Goal: Register for event/course

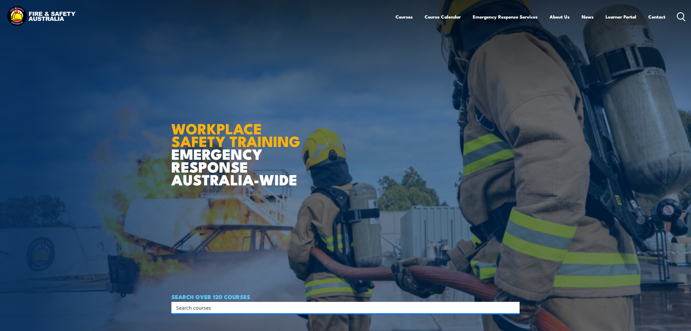
click at [216, 304] on input "Search input" at bounding box center [342, 307] width 332 height 8
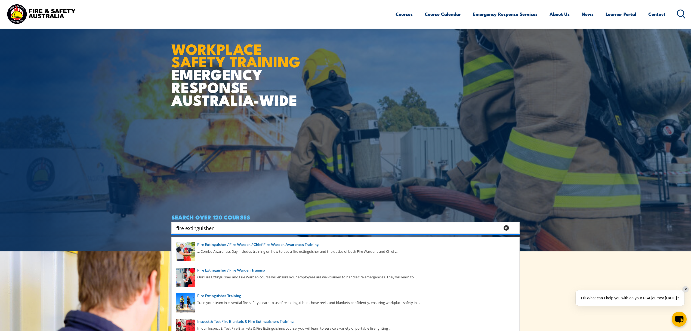
scroll to position [109, 0]
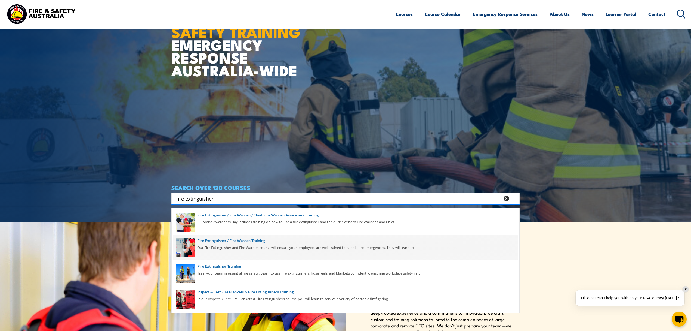
type input "fire extinguisher"
click at [247, 248] on span at bounding box center [345, 247] width 345 height 26
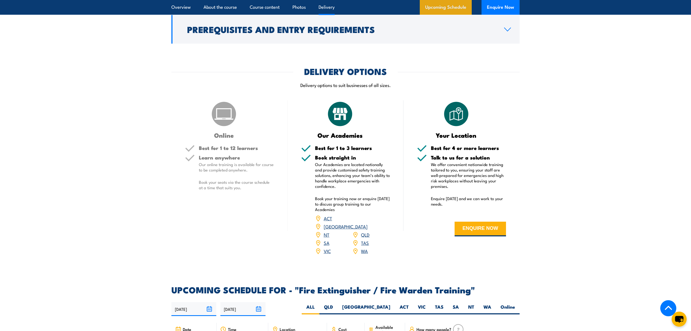
click at [436, 9] on link "Upcoming Schedule" at bounding box center [446, 7] width 52 height 15
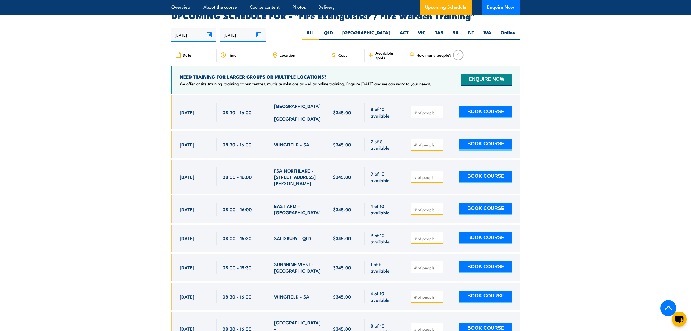
scroll to position [893, 0]
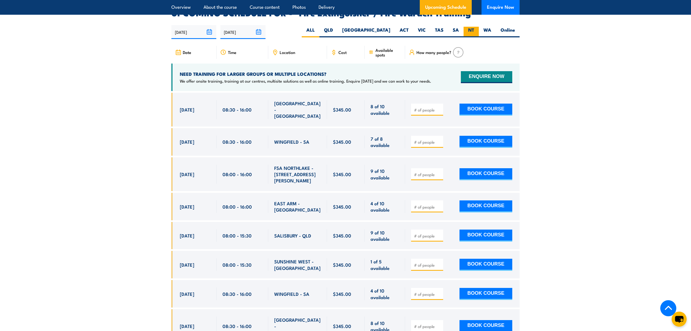
click at [474, 27] on label "NT" at bounding box center [471, 32] width 15 height 11
click at [475, 27] on input "NT" at bounding box center [477, 29] width 4 height 4
radio input "true"
